Goal: Transaction & Acquisition: Purchase product/service

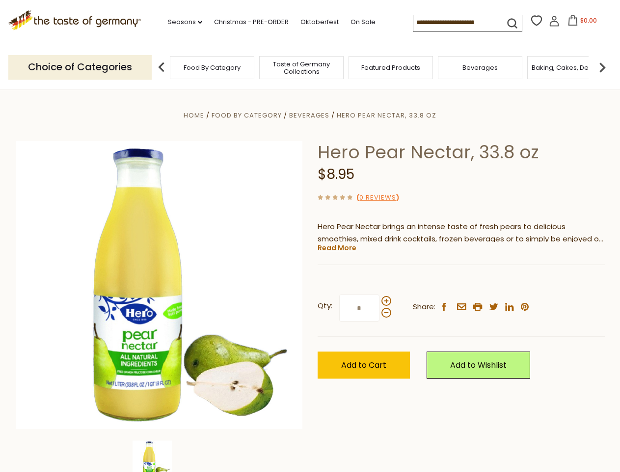
click at [310, 236] on div "Home Food By Category [GEOGRAPHIC_DATA] Hero Pear Nectar, 33.8 oz Hero Pear Nec…" at bounding box center [310, 298] width 604 height 378
click at [181, 22] on link "Seasons dropdown_arrow" at bounding box center [185, 22] width 34 height 11
click at [456, 23] on input at bounding box center [455, 22] width 83 height 14
click at [581, 23] on span "$0.00" at bounding box center [589, 20] width 17 height 8
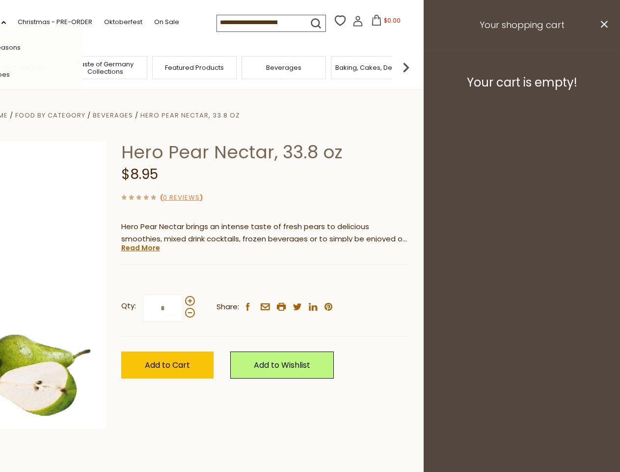
click at [83, 67] on div "All Seasons Recipes Game Day [DATE] [DATE] [DATE][PERSON_NAME] [DATE] Springfes…" at bounding box center [28, 236] width 112 height 417
click at [416, 67] on img at bounding box center [406, 67] width 20 height 20
click at [310, 280] on div "Qty: * Share: facebook email printer twitter linkedin pinterest" at bounding box center [264, 308] width 287 height 57
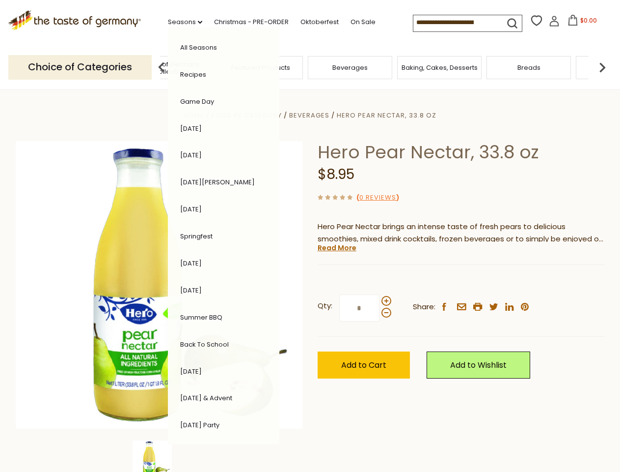
click at [159, 456] on img at bounding box center [152, 459] width 39 height 39
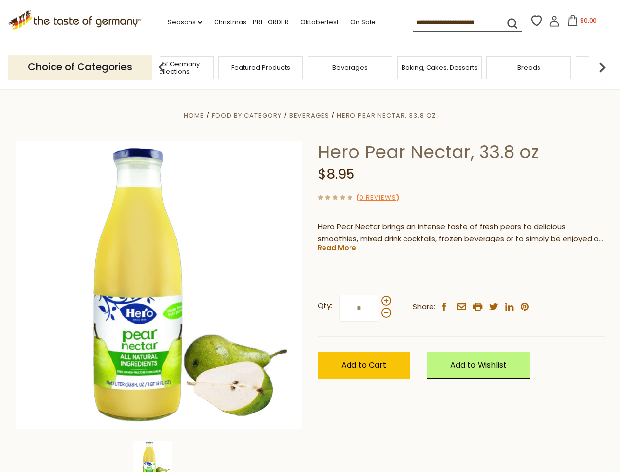
click at [159, 456] on img at bounding box center [152, 459] width 39 height 39
click at [336, 248] on link "Read More" at bounding box center [337, 248] width 39 height 10
